Goal: Use online tool/utility: Utilize a website feature to perform a specific function

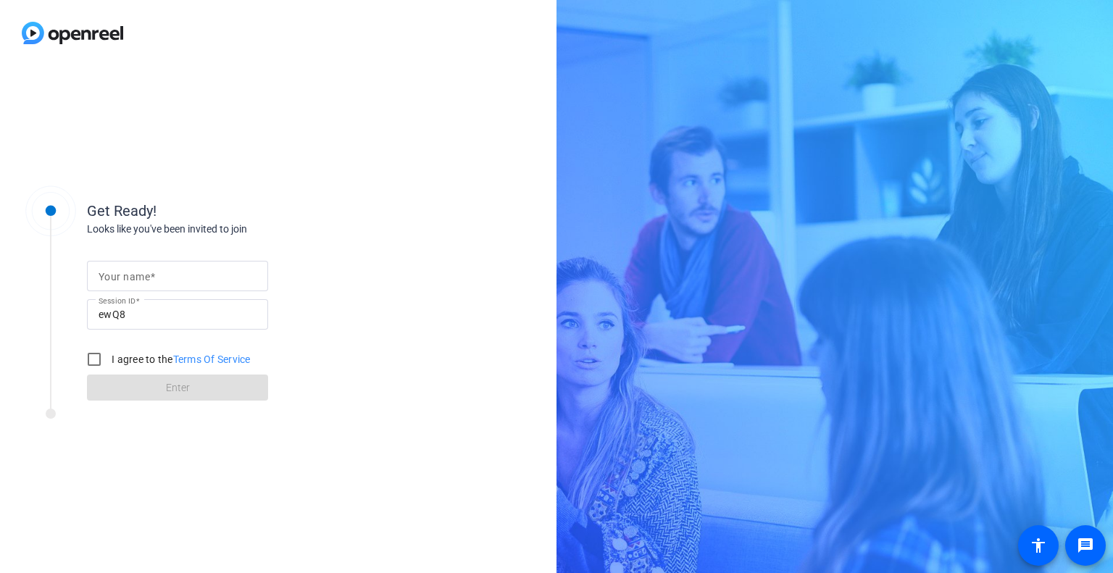
click at [218, 277] on input "Your name" at bounding box center [178, 275] width 158 height 17
type input "[PERSON_NAME]"
click at [93, 359] on input "I agree to the Terms Of Service" at bounding box center [94, 359] width 29 height 29
checkbox input "true"
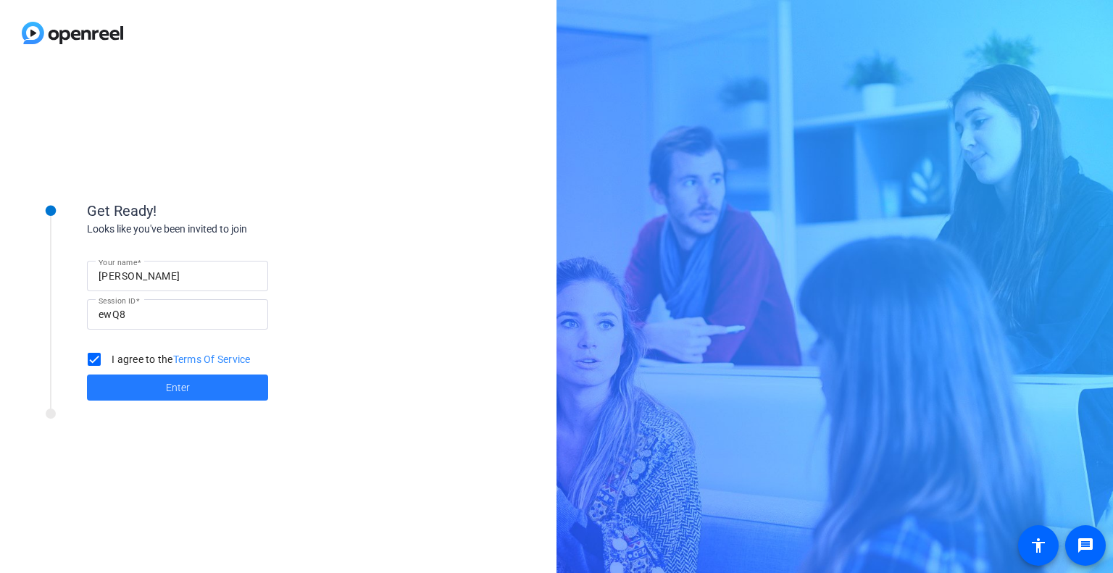
click at [176, 388] on span "Enter" at bounding box center [178, 387] width 24 height 15
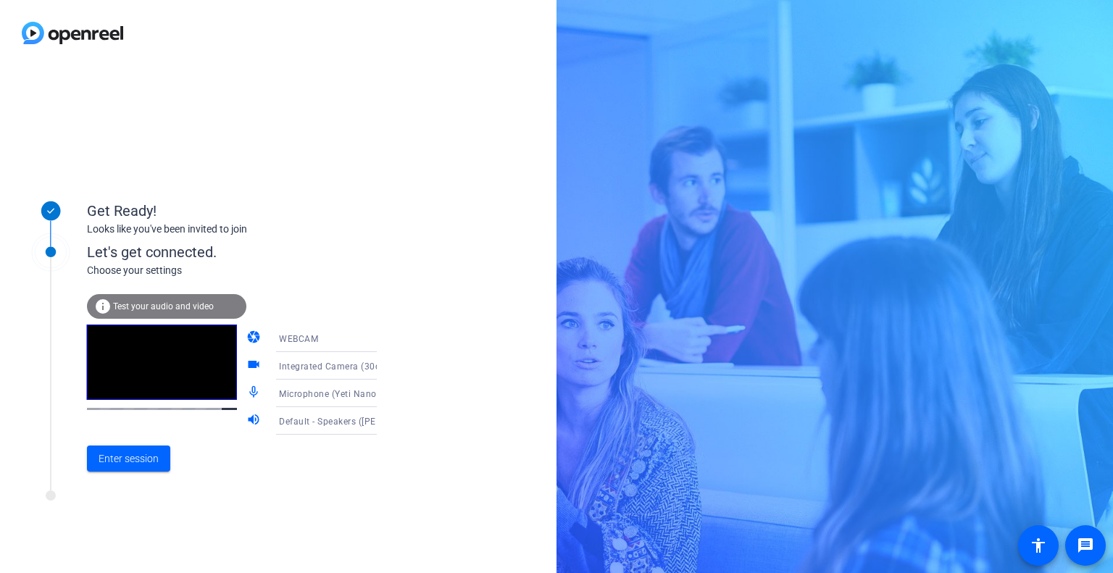
click at [388, 338] on icon at bounding box center [391, 339] width 7 height 4
click at [312, 288] on div at bounding box center [556, 286] width 1113 height 573
click at [339, 364] on span "Integrated Camera (30c9:005f)" at bounding box center [345, 366] width 132 height 12
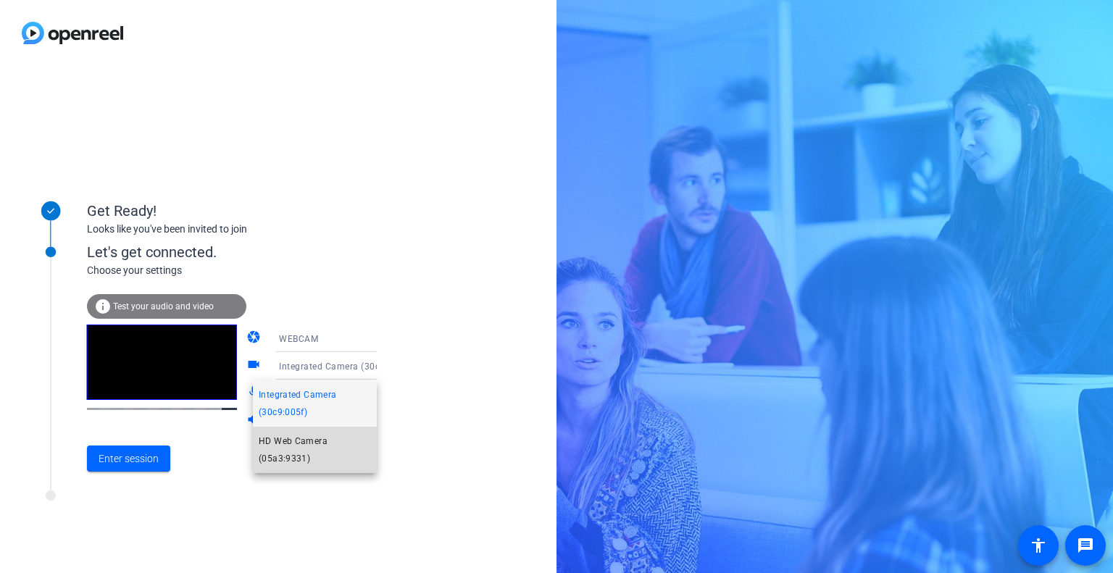
click at [301, 443] on span "HD Web Camera (05a3:9331)" at bounding box center [315, 449] width 112 height 35
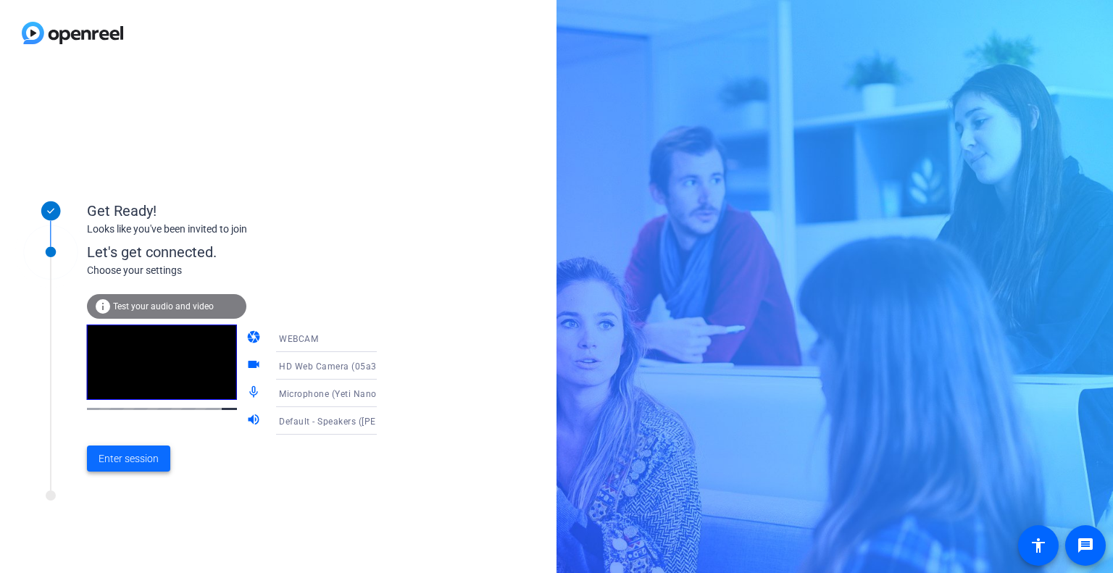
click at [141, 455] on span "Enter session" at bounding box center [129, 458] width 60 height 15
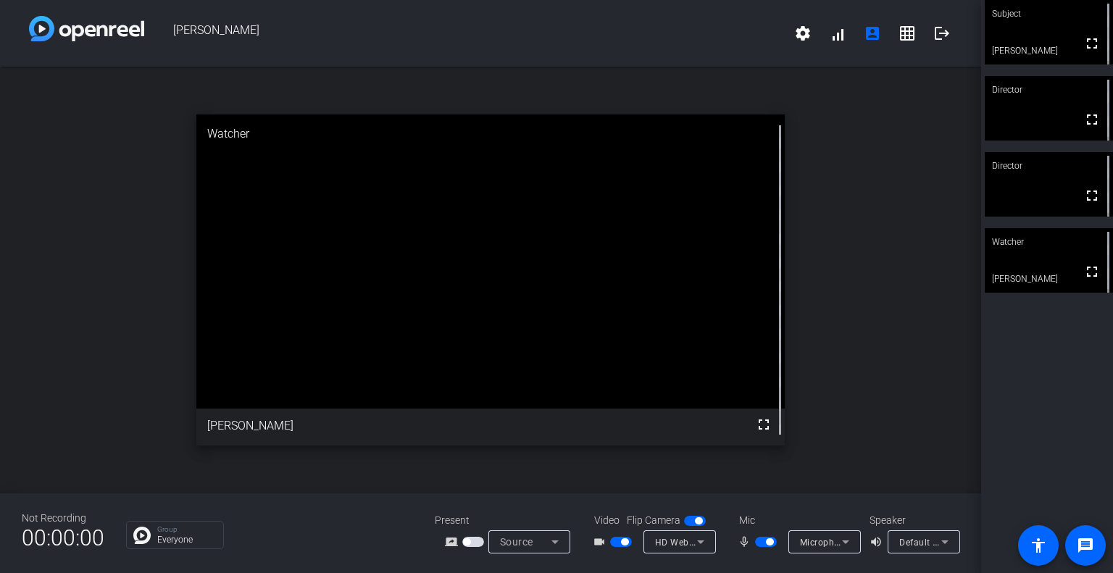
click at [943, 539] on icon at bounding box center [944, 541] width 17 height 17
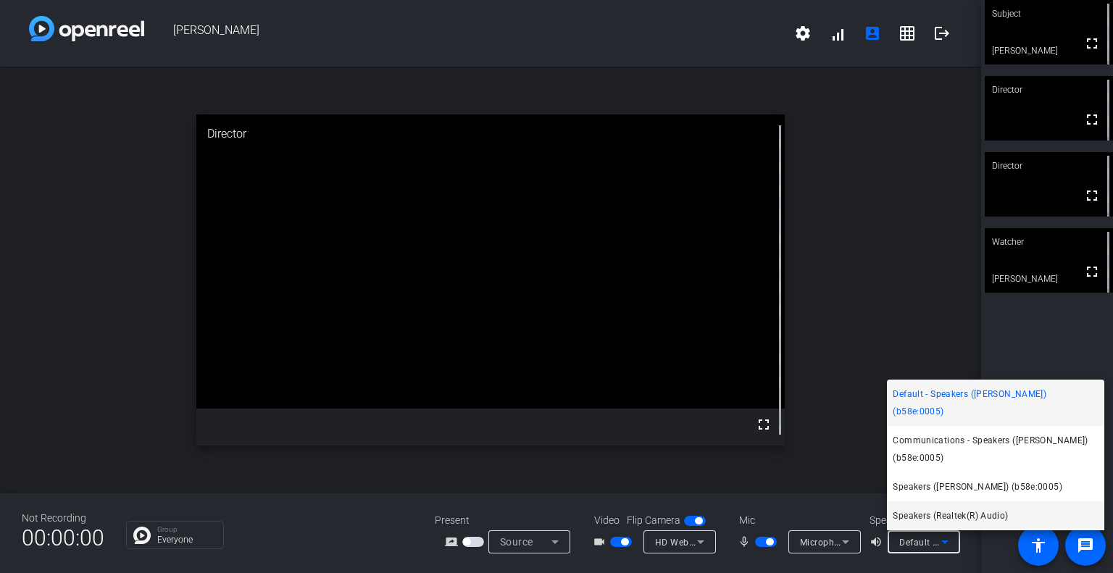
click at [953, 515] on span "Speakers (Realtek(R) Audio)" at bounding box center [950, 515] width 115 height 17
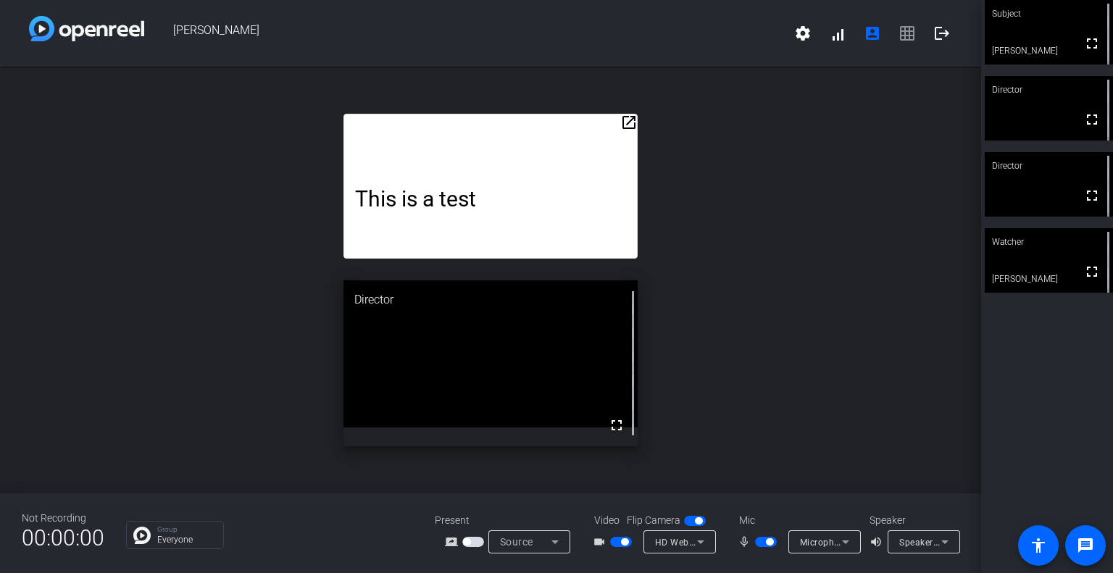
drag, startPoint x: 500, startPoint y: 125, endPoint x: 507, endPoint y: 102, distance: 23.6
click at [507, 102] on div "open_in_new This is a test Director fullscreen" at bounding box center [490, 280] width 981 height 427
drag, startPoint x: 540, startPoint y: 121, endPoint x: 555, endPoint y: 100, distance: 25.5
click at [555, 100] on div "open_in_new This is a test Director fullscreen" at bounding box center [490, 280] width 981 height 427
